Goal: Information Seeking & Learning: Find specific fact

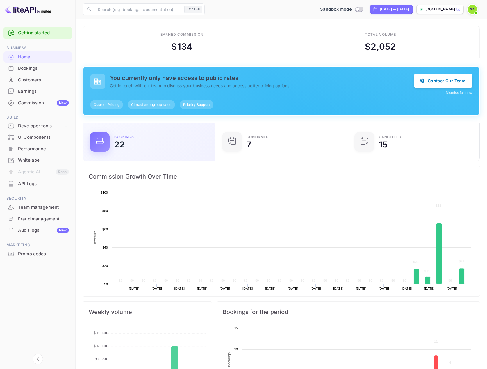
scroll to position [90, 124]
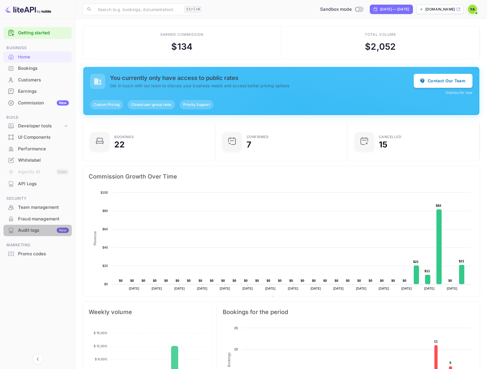
click at [28, 232] on div "Audit logs New" at bounding box center [43, 230] width 51 height 7
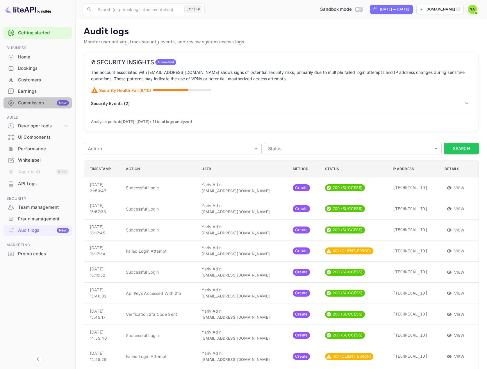
click at [31, 105] on div "Commission New" at bounding box center [43, 103] width 51 height 7
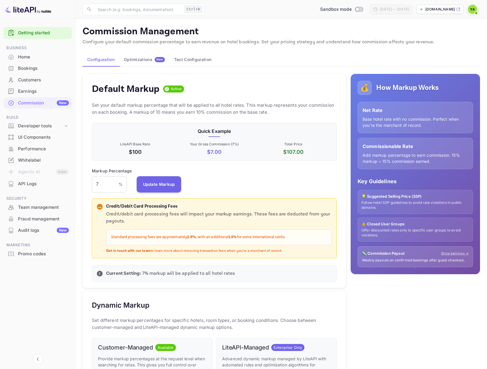
scroll to position [99, 240]
click at [30, 147] on div "Performance" at bounding box center [43, 149] width 51 height 7
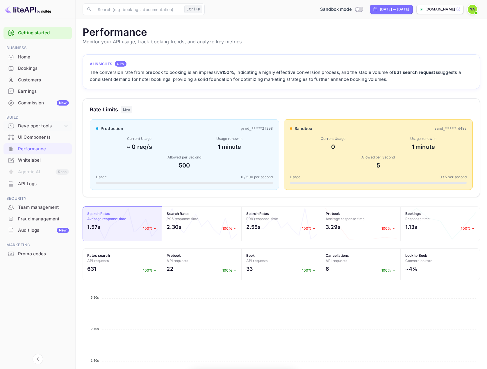
scroll to position [145, 393]
click at [32, 127] on div "Developer tools" at bounding box center [40, 126] width 45 height 7
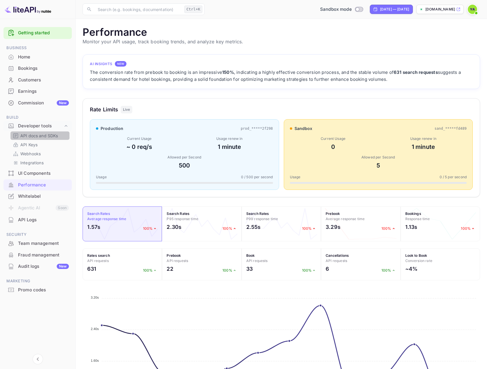
click at [30, 135] on p "API docs and SDKs" at bounding box center [39, 136] width 38 height 6
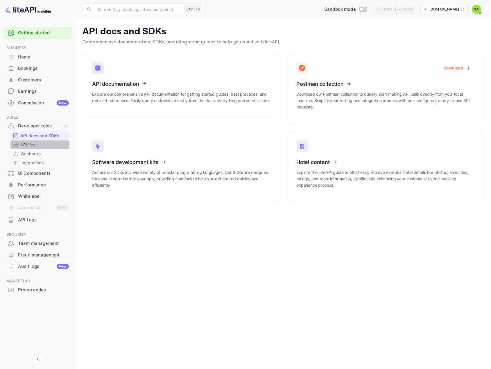
click at [39, 145] on link "API Keys" at bounding box center [40, 145] width 54 height 6
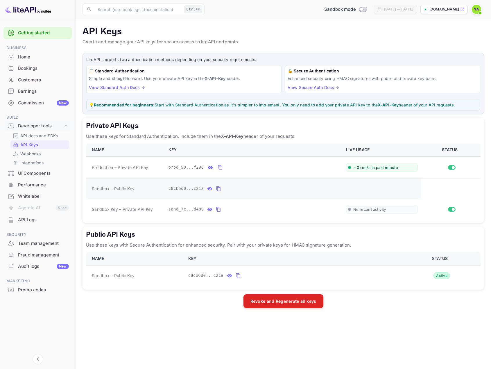
click at [94, 189] on span "Sandbox – Public Key" at bounding box center [113, 188] width 43 height 6
copy span "Sandbox"
drag, startPoint x: 139, startPoint y: 129, endPoint x: 108, endPoint y: 127, distance: 32.1
click at [108, 127] on h5 "Private API Keys" at bounding box center [283, 125] width 395 height 9
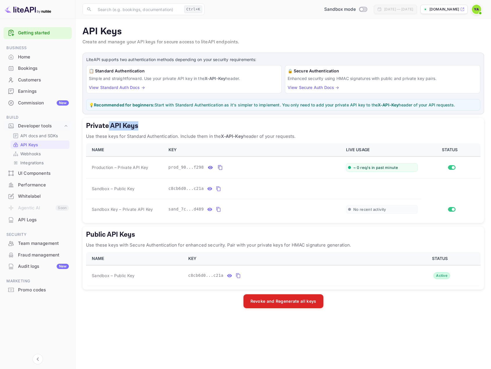
copy h5 "API Keys"
click at [104, 166] on span "Production – Private API Key" at bounding box center [120, 167] width 56 height 6
copy span "Production"
click at [143, 168] on span "Production – Private API Key" at bounding box center [120, 167] width 56 height 6
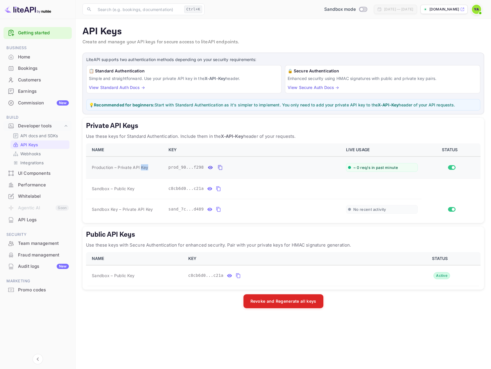
click at [143, 168] on span "Production – Private API Key" at bounding box center [120, 167] width 56 height 6
copy span "Key"
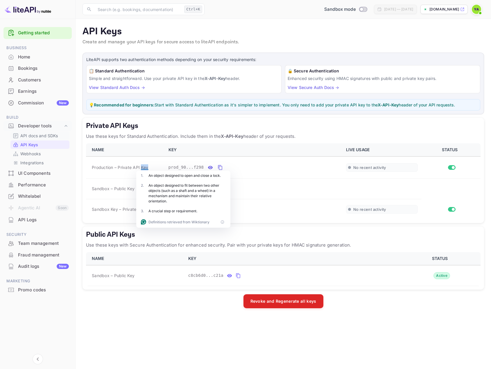
click at [37, 136] on p "API docs and SDKs" at bounding box center [39, 136] width 38 height 6
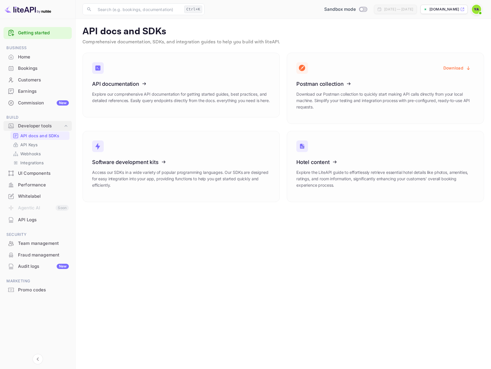
click at [40, 122] on div "Developer tools" at bounding box center [37, 126] width 68 height 10
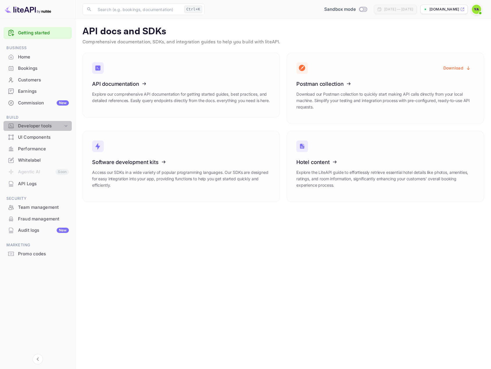
click at [40, 123] on div "Developer tools" at bounding box center [40, 126] width 45 height 7
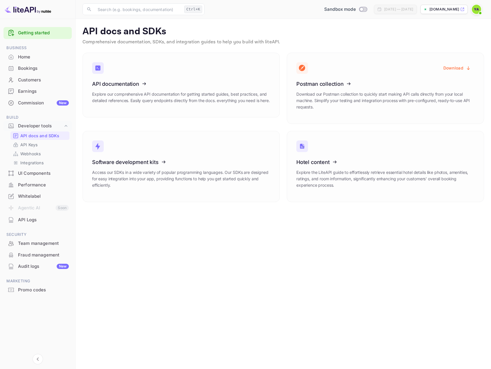
click at [32, 186] on div "Performance" at bounding box center [43, 185] width 51 height 7
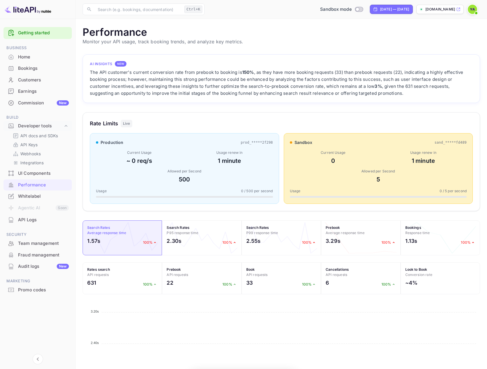
scroll to position [145, 393]
click at [351, 10] on input "Switch to Production mode" at bounding box center [357, 9] width 12 height 4
checkbox input "true"
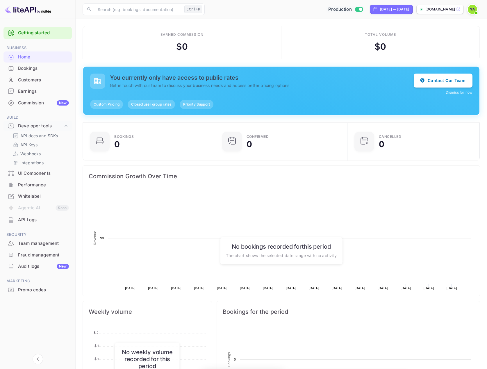
scroll to position [90, 124]
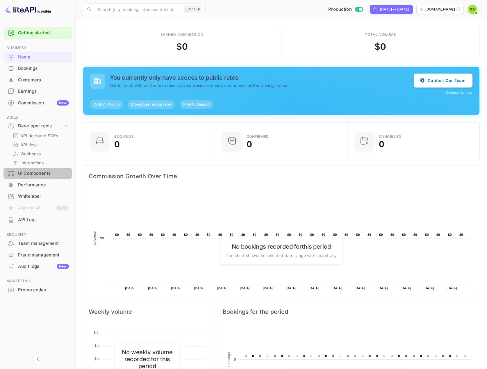
click at [34, 173] on div "UI Components" at bounding box center [43, 173] width 51 height 7
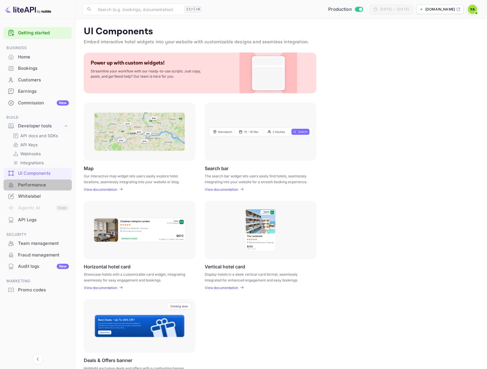
click at [33, 185] on div "Performance" at bounding box center [43, 185] width 51 height 7
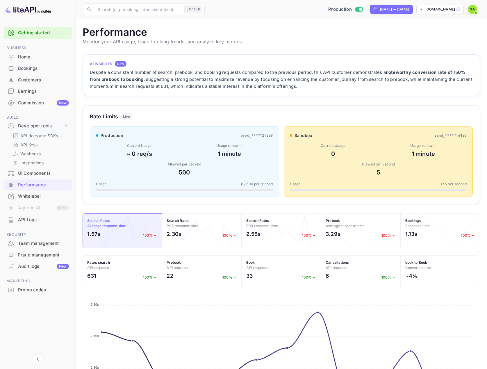
click at [23, 133] on p "API docs and SDKs" at bounding box center [39, 136] width 38 height 6
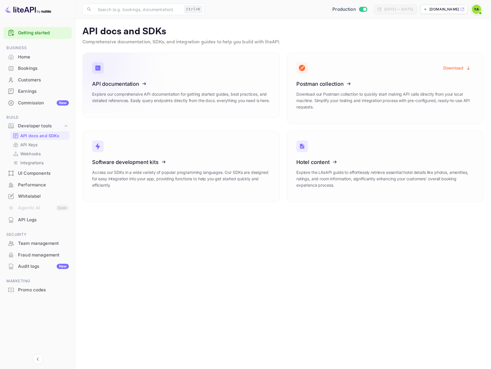
click at [114, 91] on icon at bounding box center [128, 83] width 90 height 60
